Goal: Find specific page/section: Find specific page/section

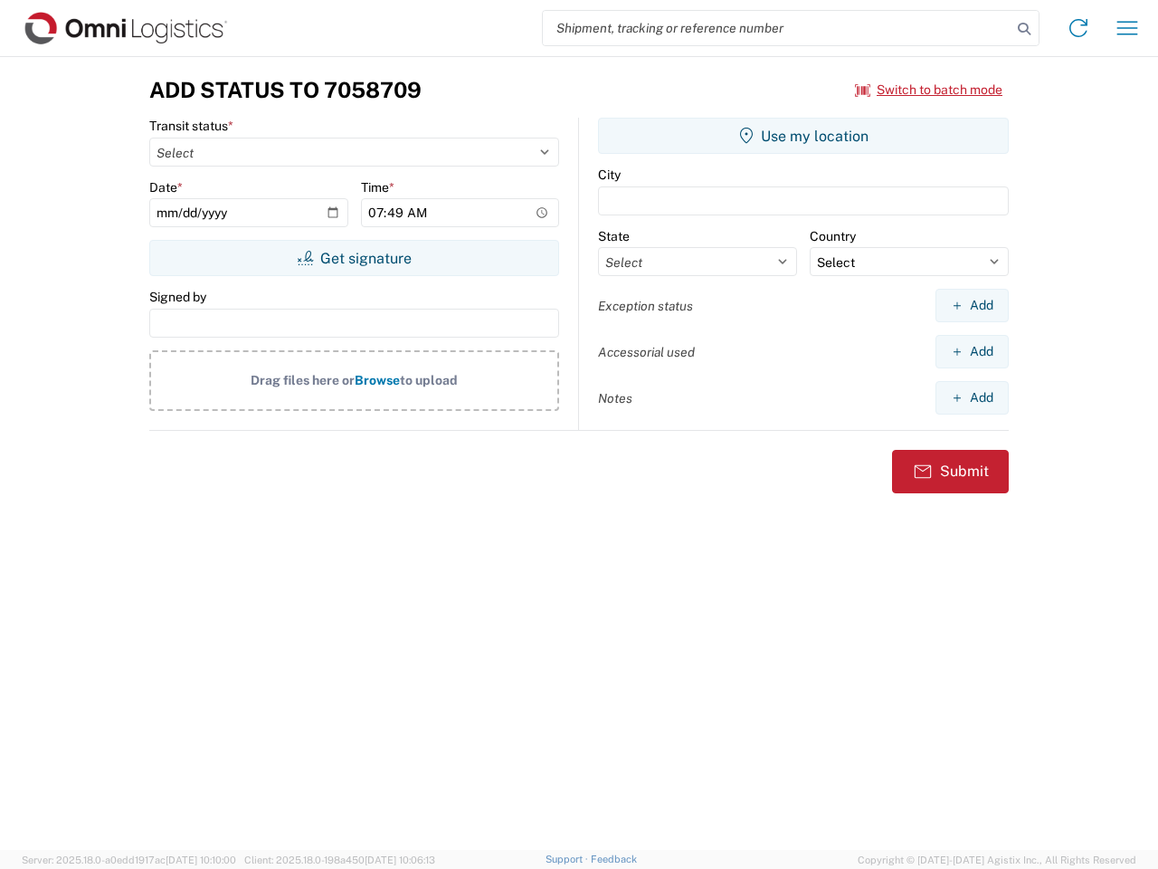
click at [777, 28] on input "search" at bounding box center [777, 28] width 469 height 34
click at [1024, 29] on icon at bounding box center [1023, 28] width 25 height 25
click at [1078, 28] on icon at bounding box center [1078, 28] width 29 height 29
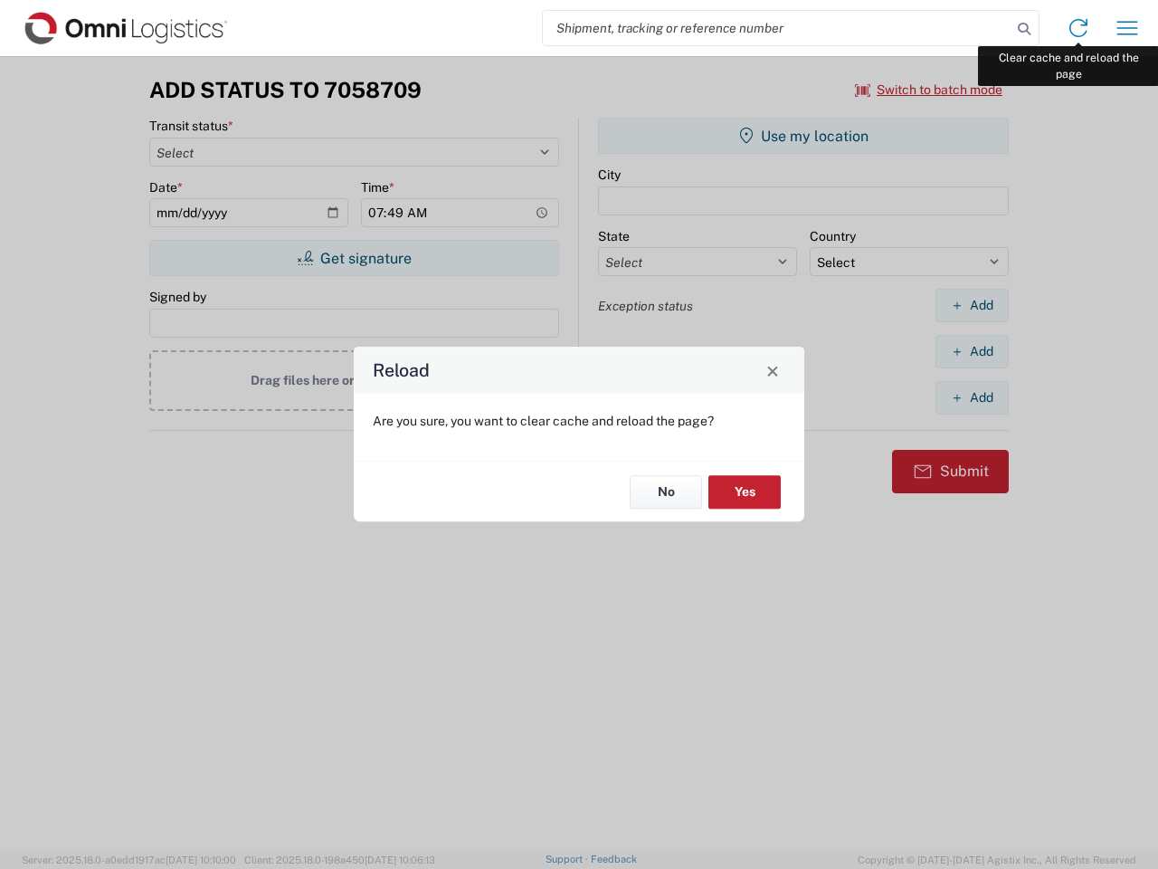
click at [1127, 28] on div "Reload Are you sure, you want to clear cache and reload the page? No Yes" at bounding box center [579, 434] width 1158 height 869
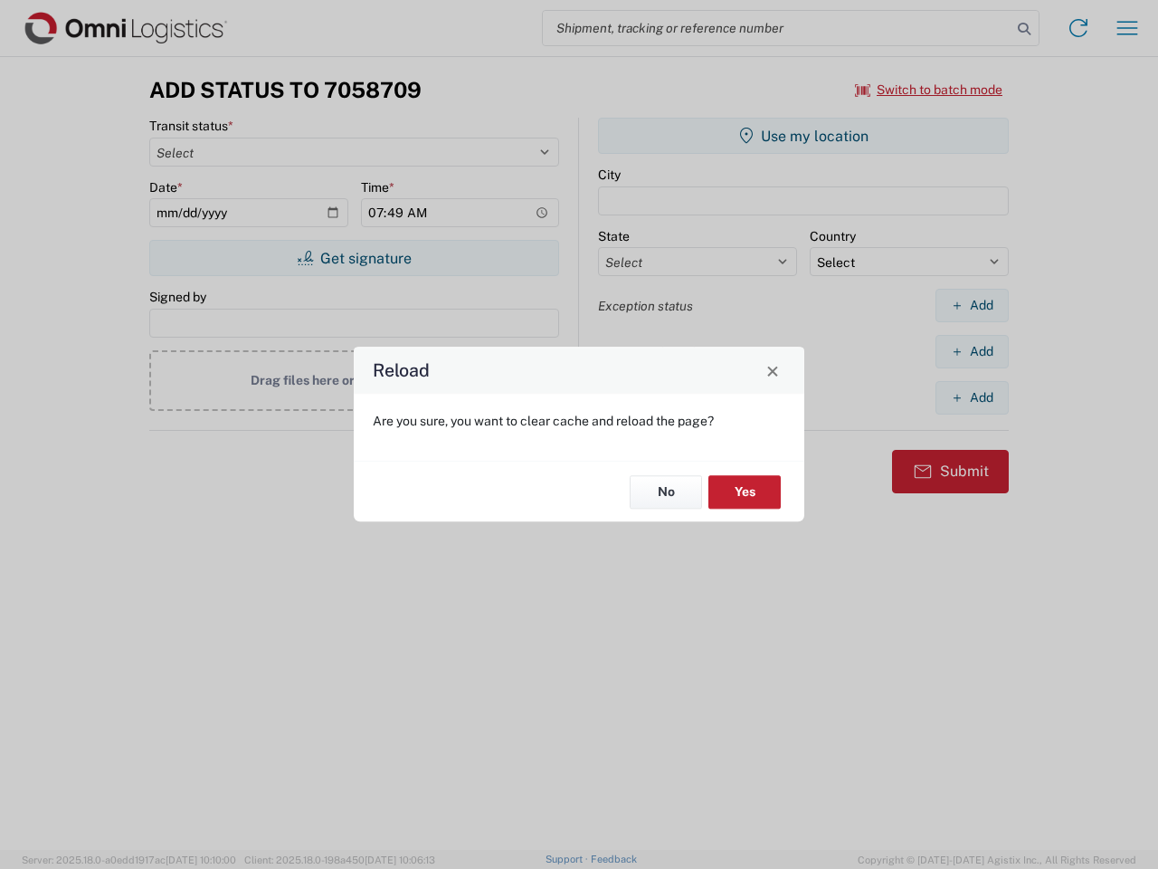
click at [929, 90] on div "Reload Are you sure, you want to clear cache and reload the page? No Yes" at bounding box center [579, 434] width 1158 height 869
click at [354, 258] on div "Reload Are you sure, you want to clear cache and reload the page? No Yes" at bounding box center [579, 434] width 1158 height 869
click at [803, 136] on div "Reload Are you sure, you want to clear cache and reload the page? No Yes" at bounding box center [579, 434] width 1158 height 869
click at [972, 305] on div "Reload Are you sure, you want to clear cache and reload the page? No Yes" at bounding box center [579, 434] width 1158 height 869
click at [972, 351] on div "Reload Are you sure, you want to clear cache and reload the page? No Yes" at bounding box center [579, 434] width 1158 height 869
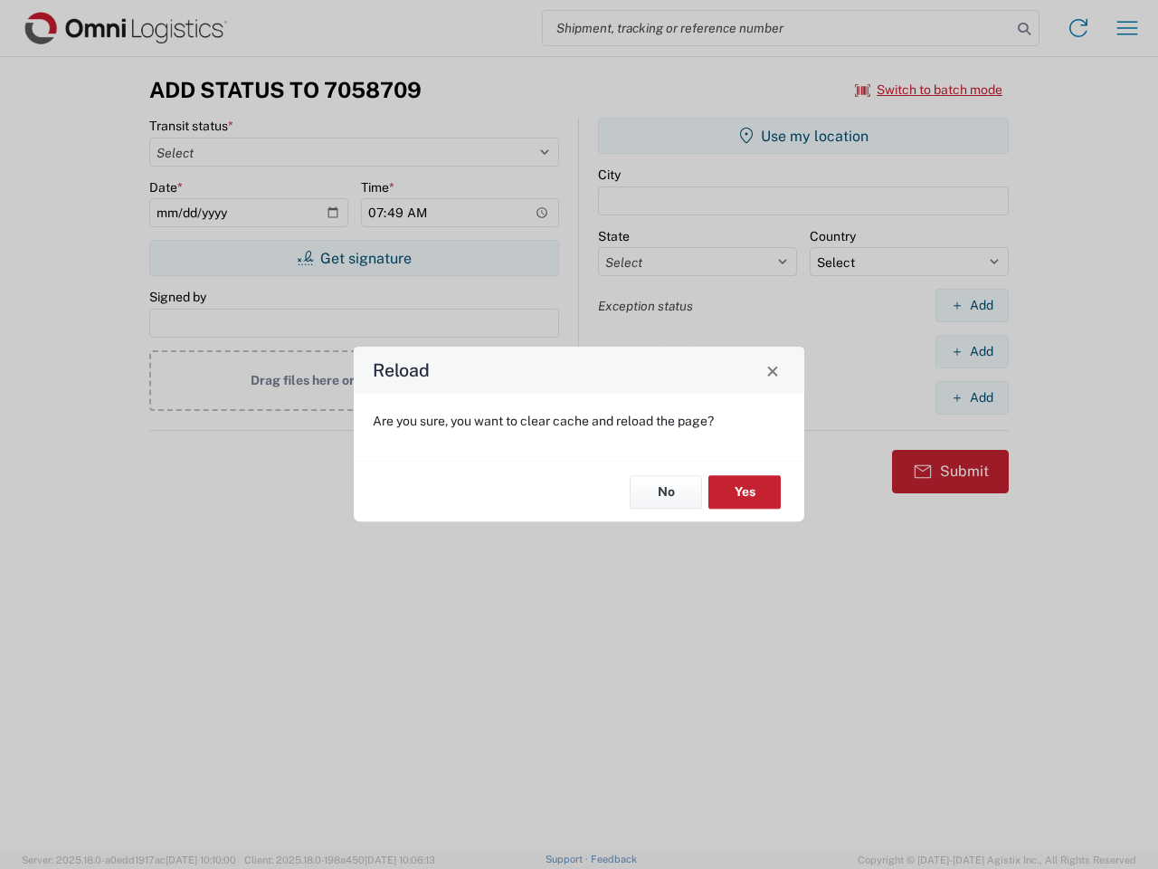
click at [972, 397] on div "Reload Are you sure, you want to clear cache and reload the page? No Yes" at bounding box center [579, 434] width 1158 height 869
